Goal: Check status: Check status

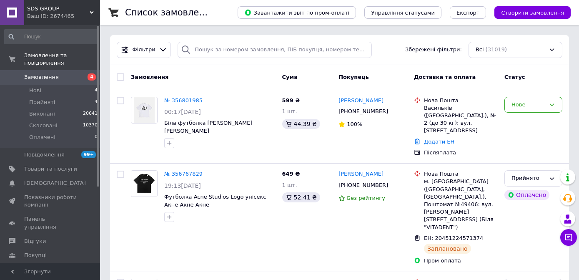
click at [41, 73] on span "Замовлення" at bounding box center [41, 77] width 35 height 8
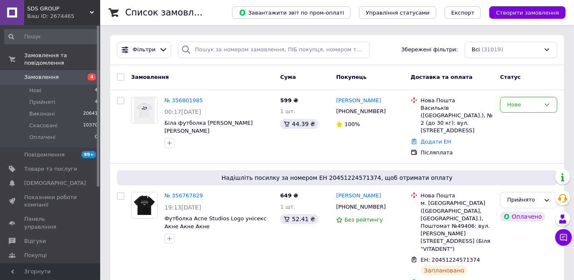
click at [35, 73] on span "Замовлення" at bounding box center [41, 77] width 35 height 8
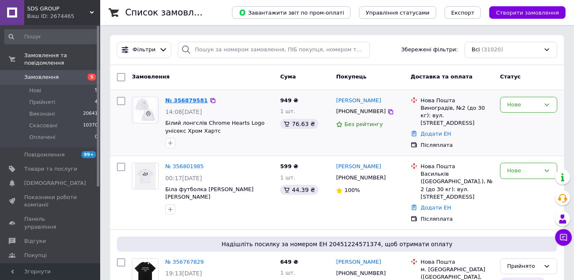
click at [189, 101] on link "№ 356879581" at bounding box center [186, 100] width 43 height 6
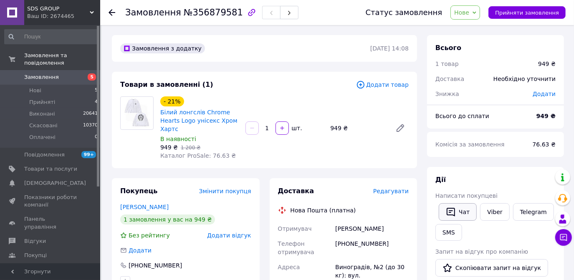
click at [460, 214] on button "Чат" at bounding box center [457, 212] width 38 height 18
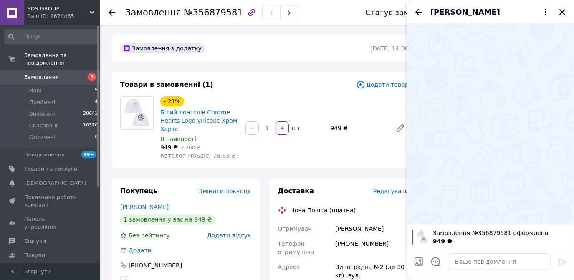
click at [562, 9] on icon "Закрити" at bounding box center [562, 12] width 8 height 8
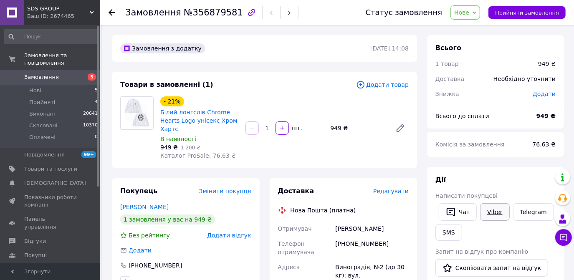
click at [488, 210] on link "Viber" at bounding box center [494, 212] width 29 height 18
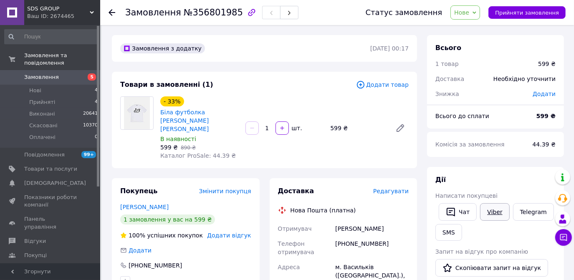
click at [493, 214] on link "Viber" at bounding box center [494, 212] width 29 height 18
